Goal: Transaction & Acquisition: Download file/media

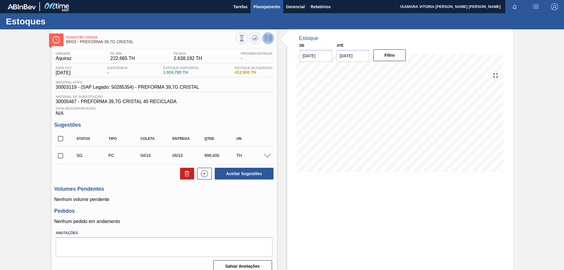
click at [266, 6] on span "Planejamento" at bounding box center [267, 6] width 27 height 7
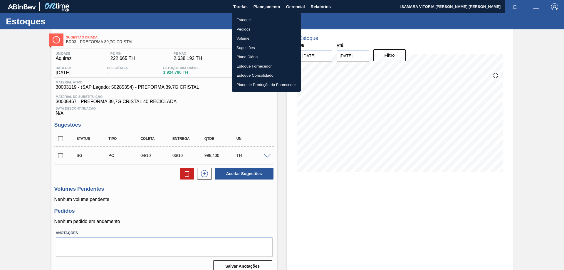
click at [250, 26] on li "Pedidos" at bounding box center [266, 29] width 69 height 9
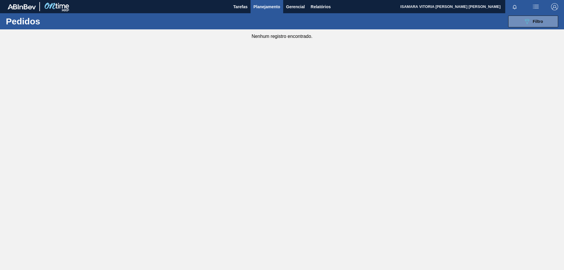
click at [520, 11] on button "button" at bounding box center [515, 7] width 19 height 8
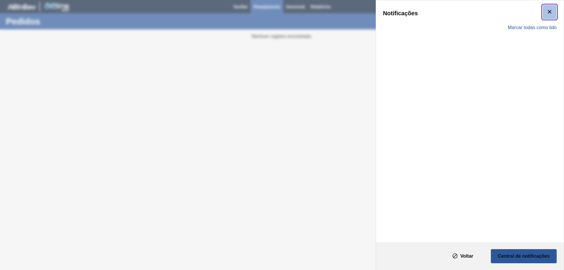
click at [551, 13] on icon "botão de ícone" at bounding box center [549, 11] width 7 height 7
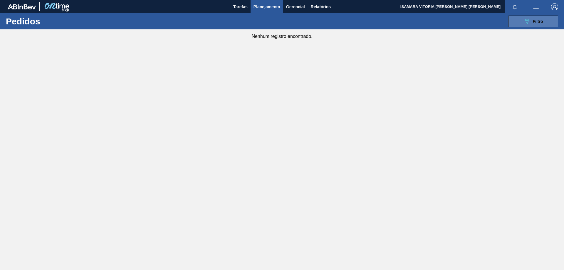
click at [550, 25] on button "089F7B8B-B2A5-4AFE-B5C0-19BA573D28AC Filtro" at bounding box center [534, 22] width 50 height 12
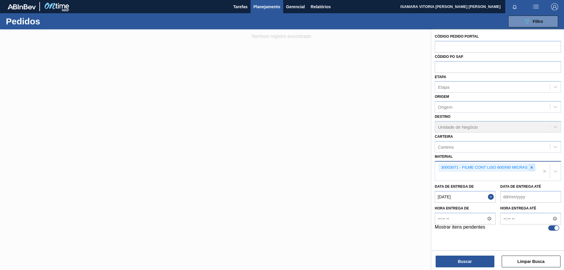
click at [531, 170] on icon at bounding box center [532, 168] width 4 height 4
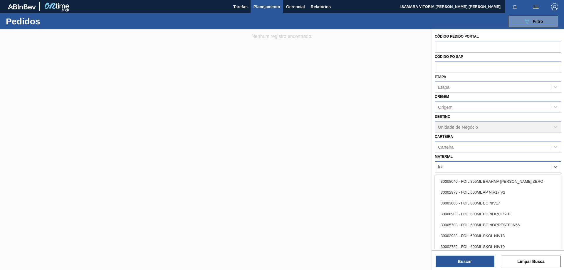
type input "foil"
click at [494, 205] on div "30003003 - FOIL 600ML BC NIV17" at bounding box center [498, 203] width 126 height 11
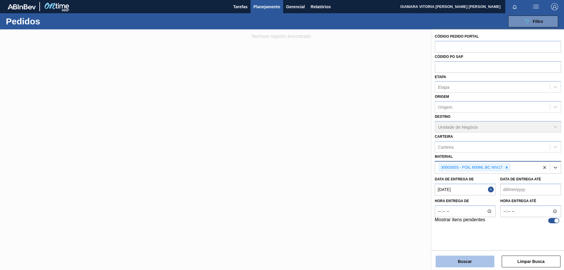
click at [474, 262] on button "Buscar" at bounding box center [465, 262] width 59 height 12
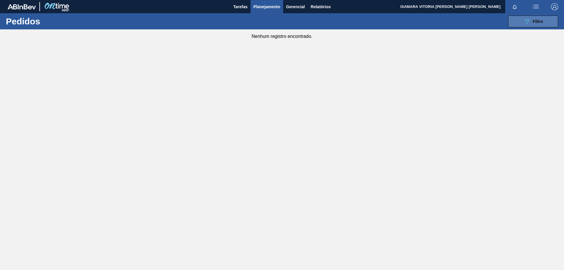
click at [531, 21] on div "089F7B8B-B2A5-4AFE-B5C0-19BA573D28AC Filtro" at bounding box center [534, 21] width 20 height 7
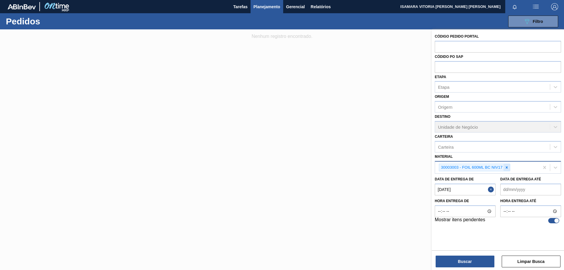
click at [504, 169] on div at bounding box center [507, 167] width 6 height 7
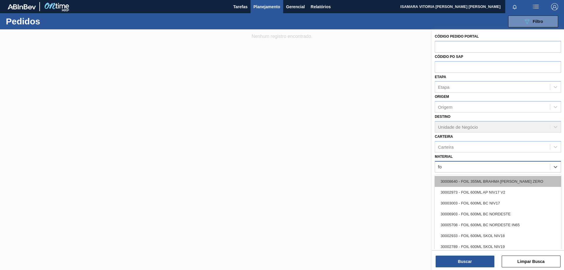
type input "f"
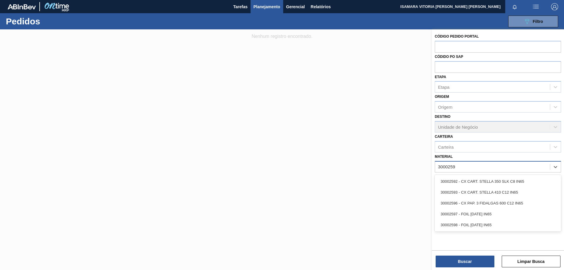
type input "30002598"
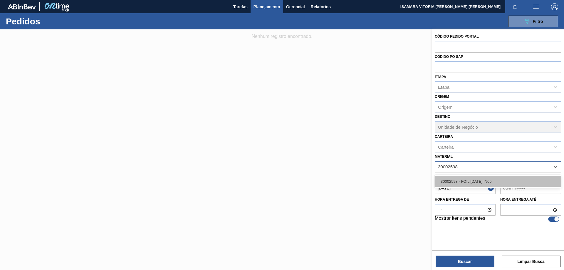
click at [498, 185] on div "30002598 - FOIL [DATE] IN65" at bounding box center [498, 181] width 126 height 11
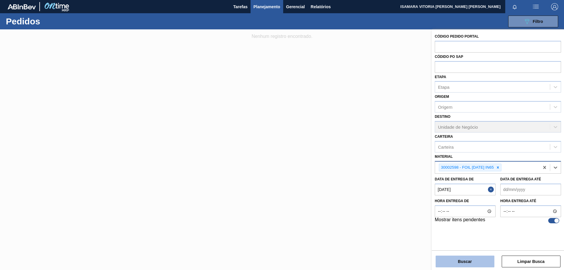
click at [484, 261] on button "Buscar" at bounding box center [465, 262] width 59 height 12
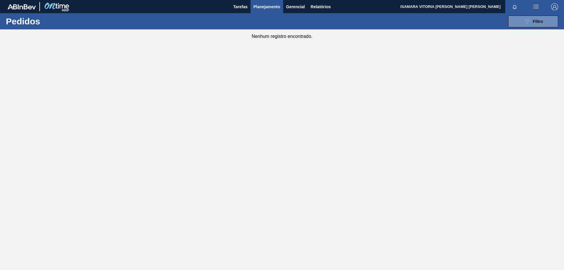
drag, startPoint x: 552, startPoint y: 19, endPoint x: 421, endPoint y: 14, distance: 131.2
click at [552, 18] on button "089F7B8B-B2A5-4AFE-B5C0-19BA573D28AC Filtro" at bounding box center [534, 22] width 50 height 12
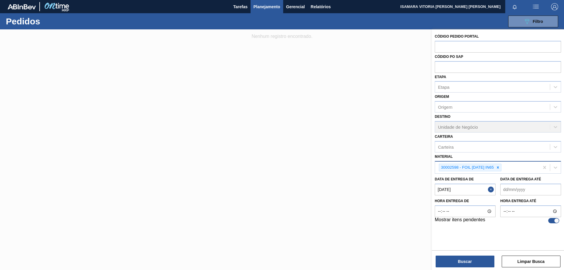
click at [277, 8] on span "Planejamento" at bounding box center [267, 6] width 27 height 7
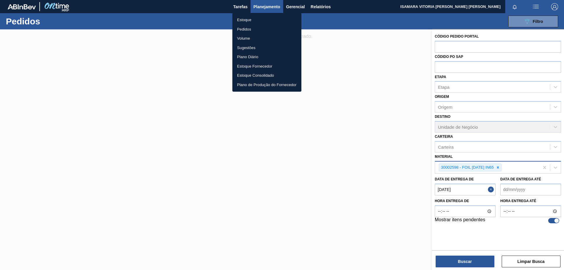
click at [245, 28] on li "Pedidos" at bounding box center [267, 29] width 69 height 9
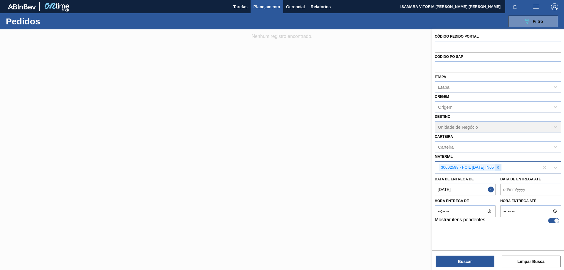
click at [498, 167] on icon at bounding box center [498, 168] width 4 height 4
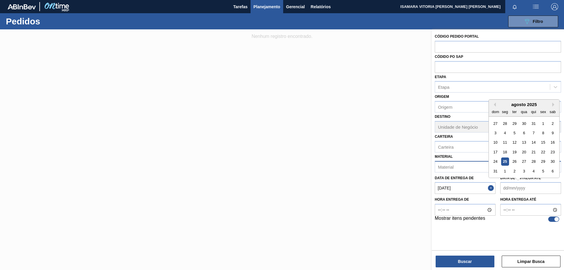
click at [530, 189] on até "Data de Entrega até" at bounding box center [531, 188] width 61 height 12
click at [543, 172] on div "5" at bounding box center [543, 171] width 8 height 8
type até "[DATE]"
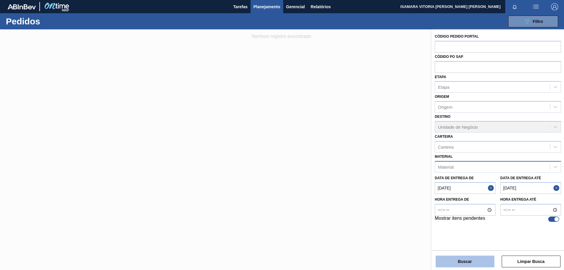
click at [475, 263] on button "Buscar" at bounding box center [465, 262] width 59 height 12
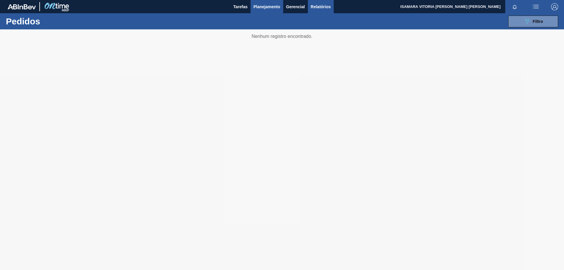
click at [314, 10] on button "Relatórios" at bounding box center [321, 6] width 26 height 13
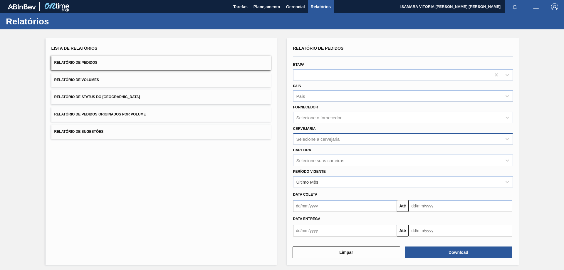
click at [339, 142] on div "Selecione a cervejaria" at bounding box center [398, 139] width 208 height 9
drag, startPoint x: 336, startPoint y: 152, endPoint x: 335, endPoint y: 159, distance: 7.2
click at [336, 152] on div "BR18 - [GEOGRAPHIC_DATA]" at bounding box center [403, 153] width 220 height 11
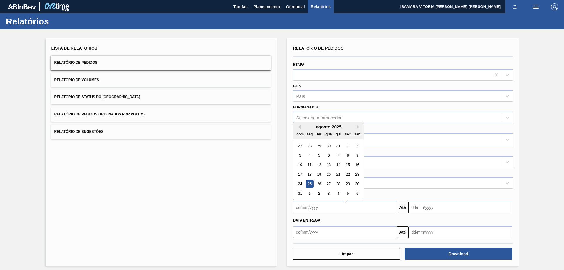
click at [333, 210] on input "text" at bounding box center [345, 208] width 104 height 12
click at [334, 227] on input "text" at bounding box center [345, 232] width 104 height 12
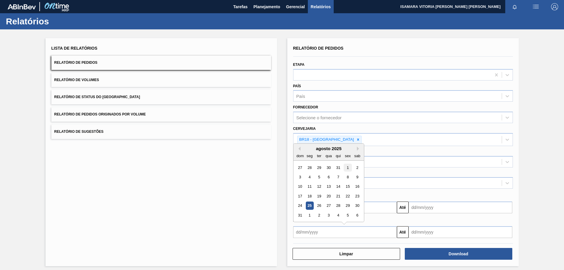
click at [349, 167] on div "1" at bounding box center [348, 168] width 8 height 8
type input "[DATE]"
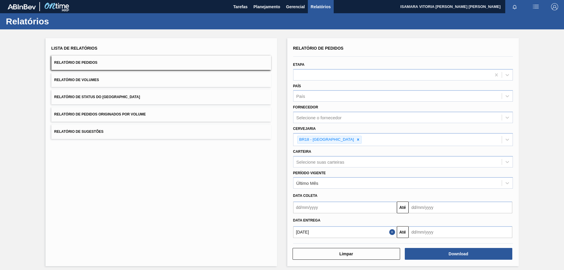
click at [437, 234] on input "text" at bounding box center [461, 232] width 104 height 12
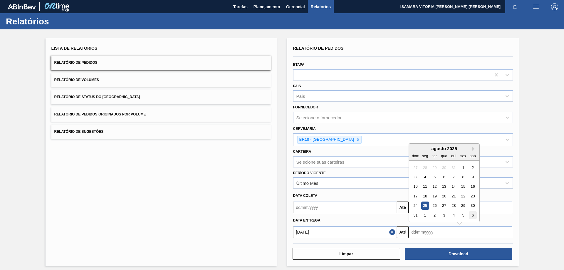
click at [469, 217] on div "6" at bounding box center [473, 215] width 8 height 8
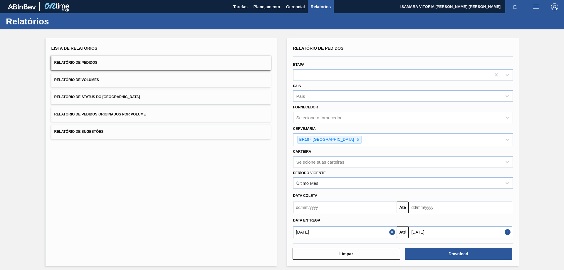
type input "[DATE]"
click at [446, 250] on button "Download" at bounding box center [459, 254] width 108 height 12
